Goal: Information Seeking & Learning: Learn about a topic

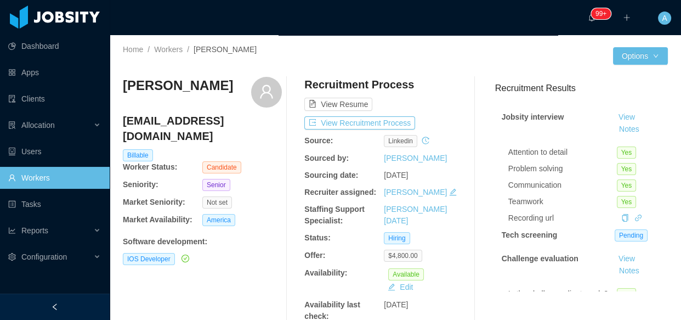
click at [445, 176] on div "[DATE]" at bounding box center [424, 175] width 80 height 12
click at [615, 133] on button "Notes" at bounding box center [629, 129] width 29 height 13
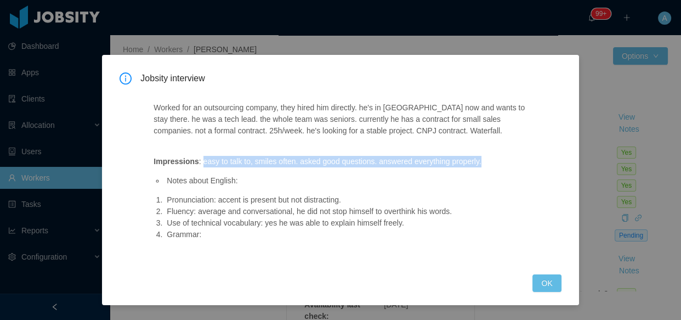
drag, startPoint x: 201, startPoint y: 161, endPoint x: 502, endPoint y: 156, distance: 301.1
click at [502, 156] on p "Impressions : easy to talk to, smiles often. asked good questions. answered eve…" at bounding box center [342, 162] width 377 height 12
click at [552, 280] on button "OK" at bounding box center [546, 283] width 29 height 18
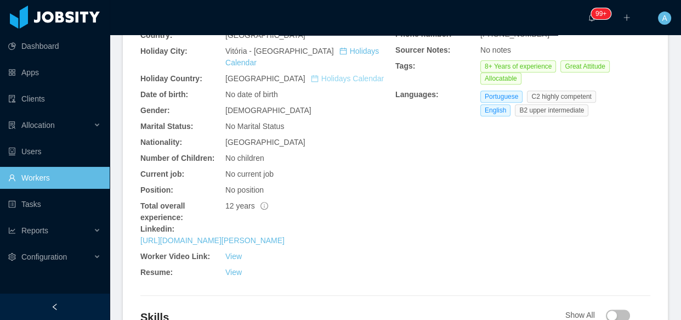
scroll to position [498, 0]
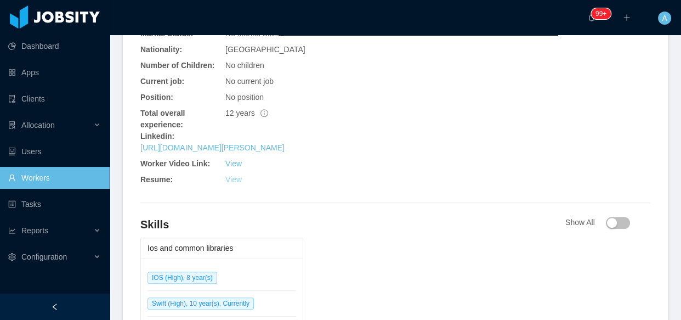
click at [229, 175] on link "View" at bounding box center [233, 179] width 16 height 9
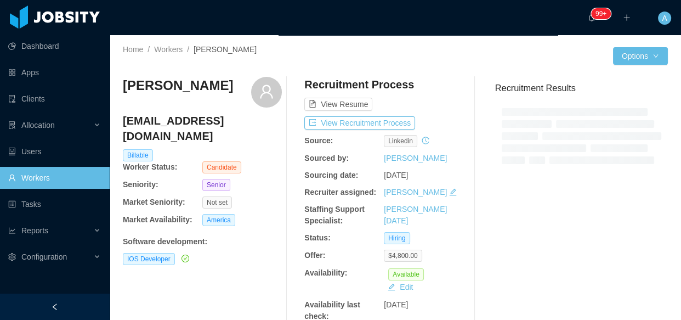
scroll to position [249, 0]
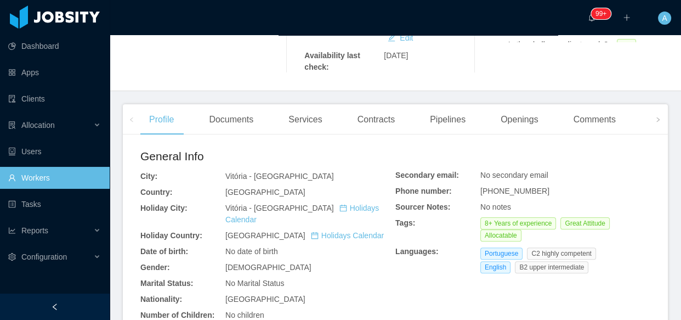
click at [314, 123] on div "Services" at bounding box center [305, 119] width 51 height 31
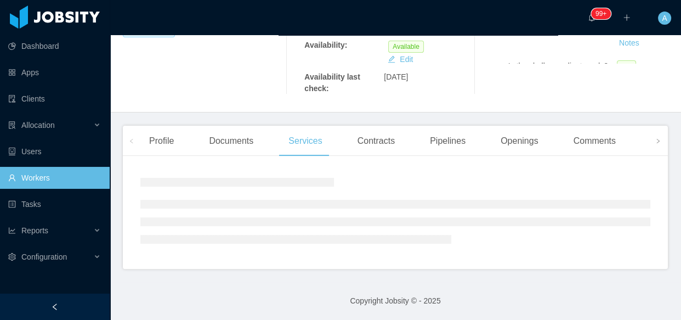
scroll to position [249, 0]
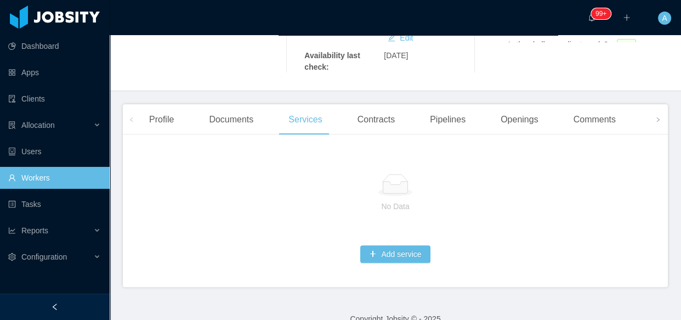
click at [257, 123] on div "Documents" at bounding box center [231, 119] width 62 height 31
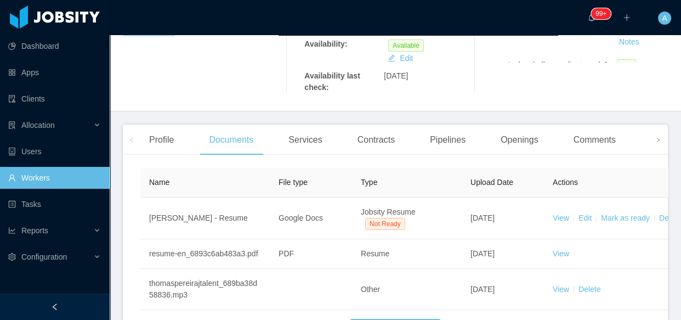
scroll to position [249, 0]
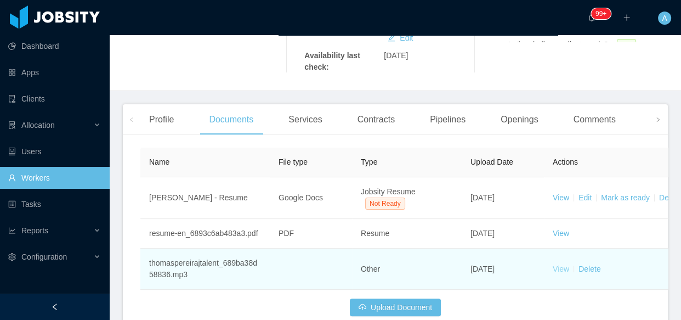
click at [561, 273] on link "View" at bounding box center [561, 268] width 16 height 9
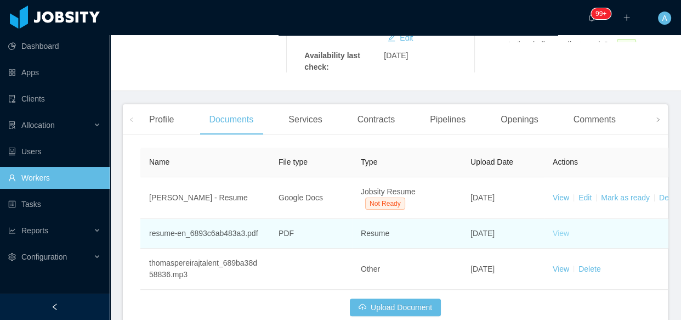
click at [563, 232] on link "View" at bounding box center [561, 233] width 16 height 9
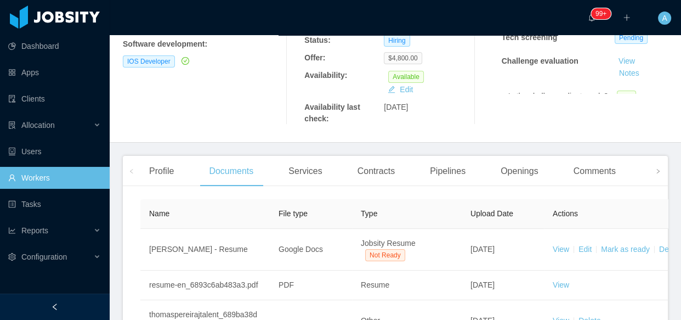
scroll to position [149, 0]
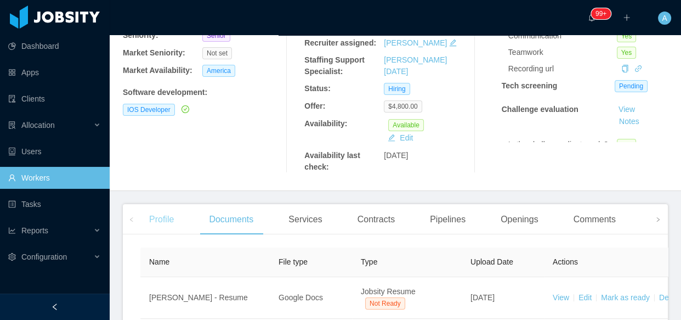
click at [166, 223] on div "Profile" at bounding box center [161, 219] width 42 height 31
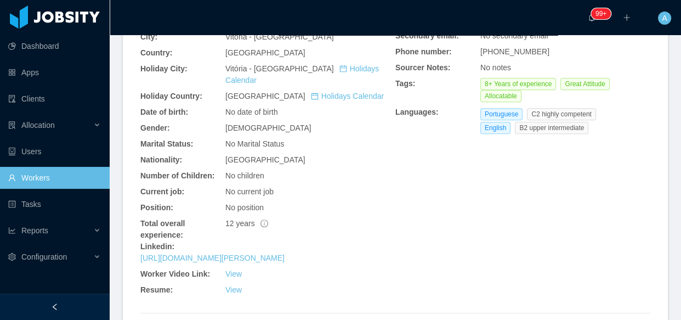
scroll to position [399, 0]
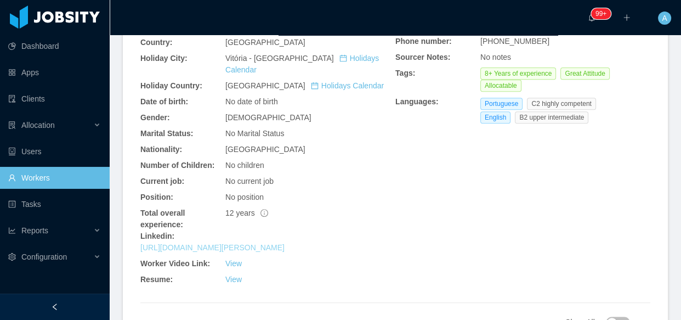
click at [265, 243] on link "[URL][DOMAIN_NAME][PERSON_NAME]" at bounding box center [212, 247] width 144 height 9
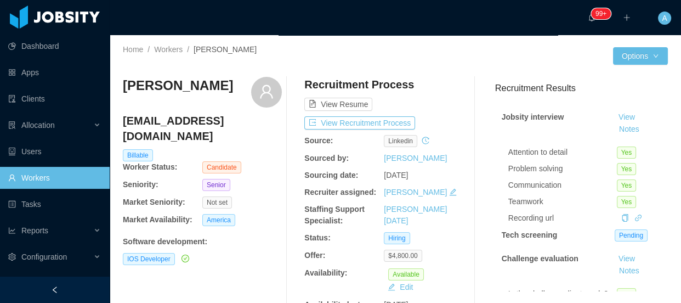
drag, startPoint x: 619, startPoint y: 143, endPoint x: 619, endPoint y: 131, distance: 11.5
click at [619, 142] on div "Attention to detail Yes Problem solving Yes Communication Yes Teamwork Yes Reco…" at bounding box center [584, 183] width 153 height 82
click at [615, 131] on button "Notes" at bounding box center [629, 129] width 29 height 13
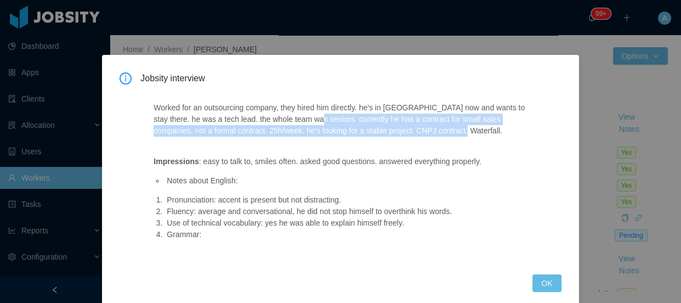
drag, startPoint x: 307, startPoint y: 121, endPoint x: 440, endPoint y: 126, distance: 133.3
click at [440, 126] on p "Worked for an outsourcing company, they hired him directly. he's in [GEOGRAPHIC…" at bounding box center [342, 119] width 377 height 35
copy p "currently he has a contract for small sales companies. not a formal contract. 2…"
click at [532, 276] on button "OK" at bounding box center [546, 283] width 29 height 18
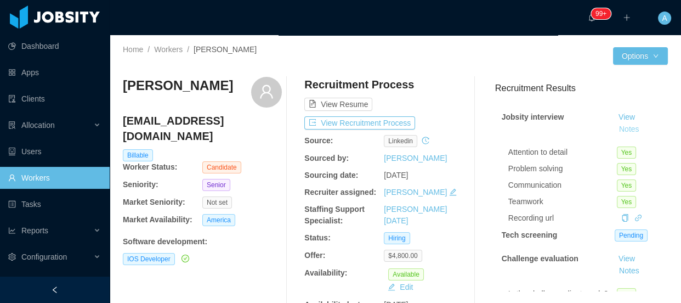
click at [628, 131] on button "Notes" at bounding box center [629, 129] width 29 height 13
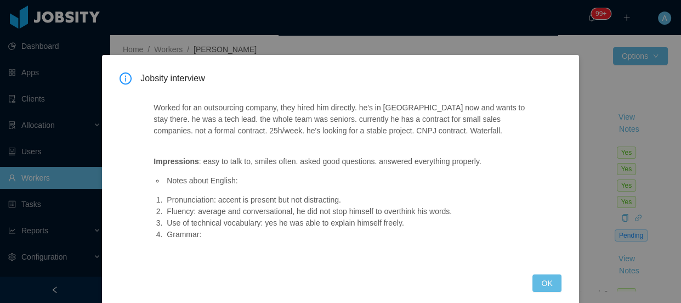
drag, startPoint x: 544, startPoint y: 277, endPoint x: 542, endPoint y: 269, distance: 9.0
click at [543, 277] on button "OK" at bounding box center [546, 283] width 29 height 18
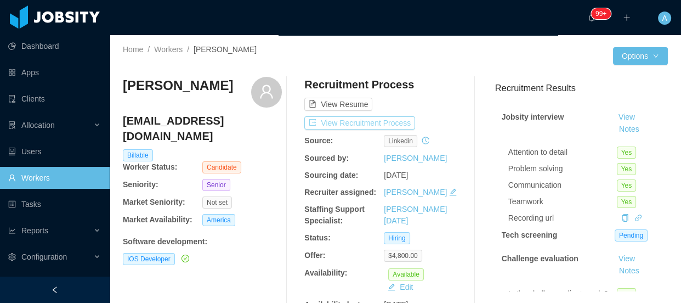
click at [392, 124] on button "View Recruitment Process" at bounding box center [359, 122] width 111 height 13
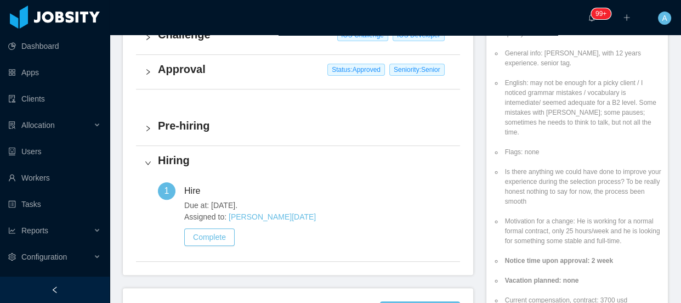
scroll to position [199, 0]
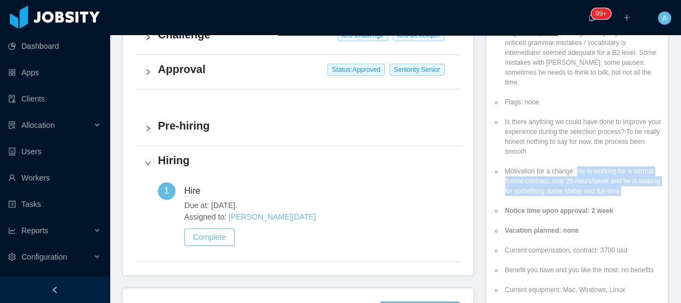
drag, startPoint x: 574, startPoint y: 168, endPoint x: 580, endPoint y: 196, distance: 29.0
click at [580, 196] on li "Motivation for a change: He is working for a normal formal contract, only 25 ho…" at bounding box center [583, 181] width 160 height 30
copy li "He is working for a normal formal contract, only 25 hours/week and he is lookin…"
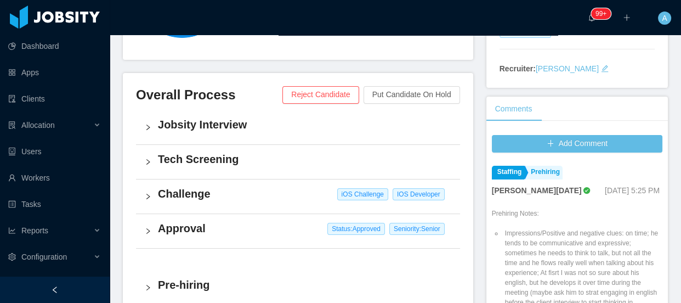
scroll to position [124, 0]
